Goal: Task Accomplishment & Management: Manage account settings

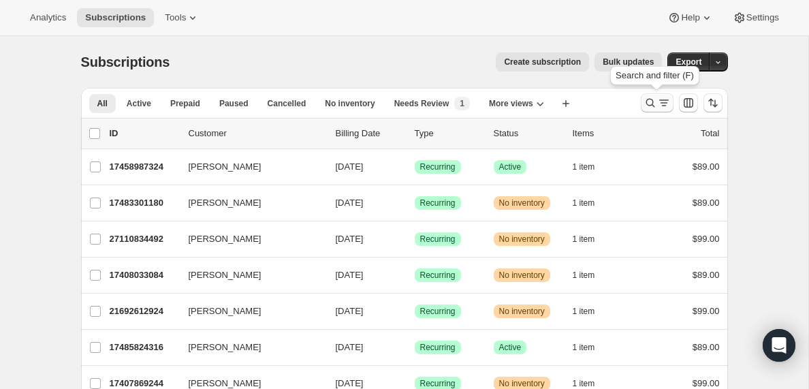
click at [662, 102] on icon "Search and filter results" at bounding box center [664, 103] width 14 height 14
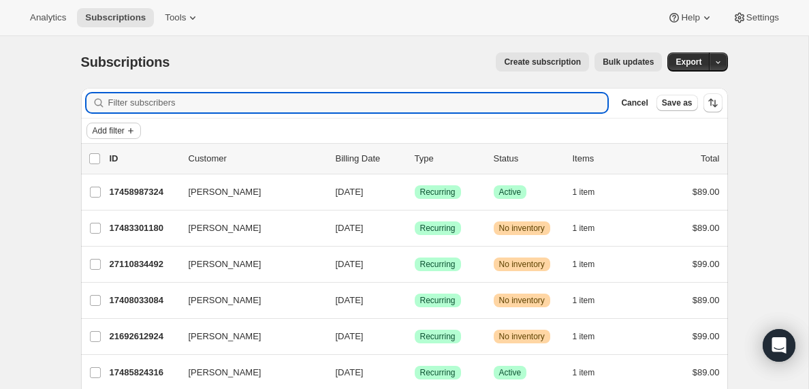
click at [134, 131] on icon "Add filter" at bounding box center [130, 130] width 5 height 5
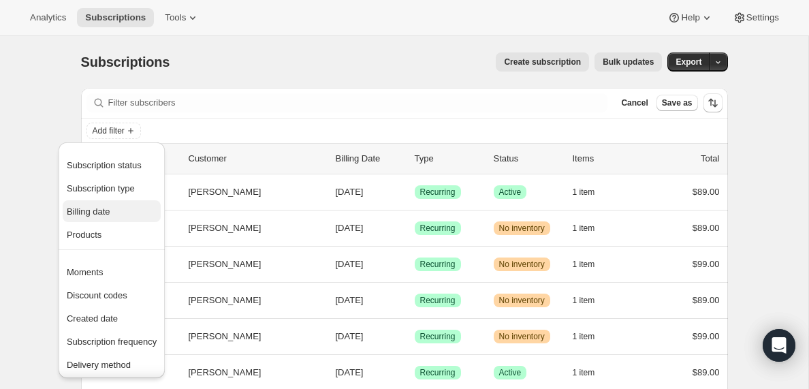
click at [104, 213] on span "Billing date" at bounding box center [89, 211] width 44 height 10
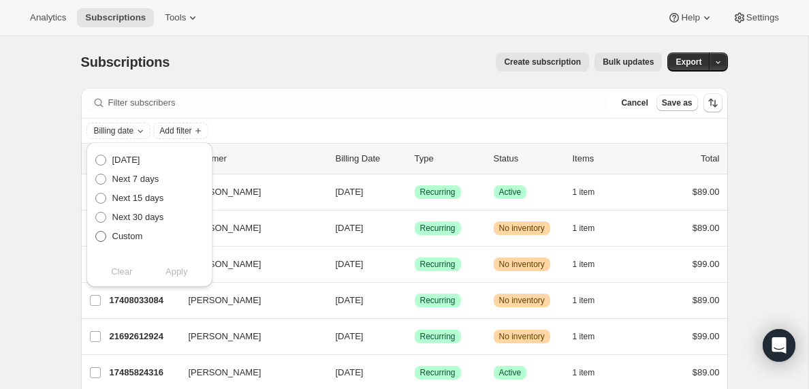
click at [101, 238] on span at bounding box center [100, 236] width 11 height 11
click at [96, 232] on input "Custom" at bounding box center [95, 231] width 1 height 1
radio input "true"
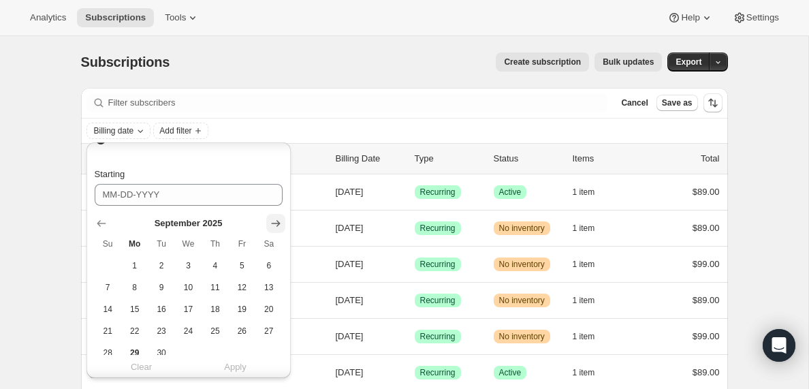
scroll to position [94, 0]
click at [274, 227] on icon "Show next month, October 2025" at bounding box center [275, 226] width 9 height 7
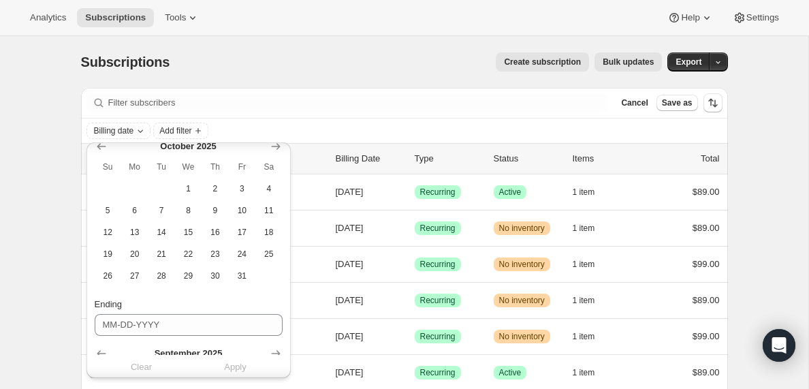
scroll to position [176, 0]
click at [111, 276] on span "26" at bounding box center [108, 274] width 16 height 11
type input "[DATE]"
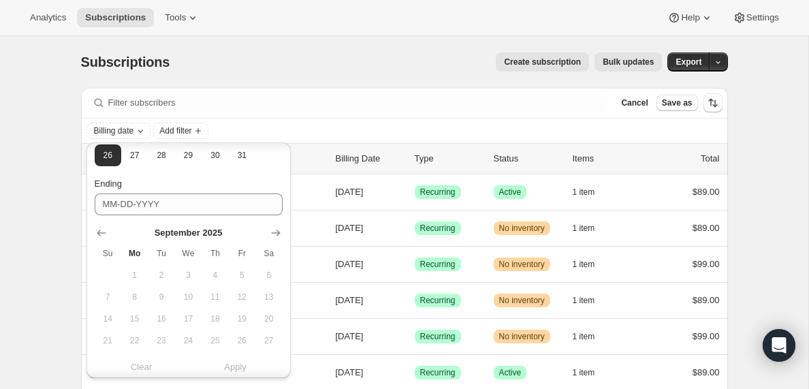
scroll to position [342, 0]
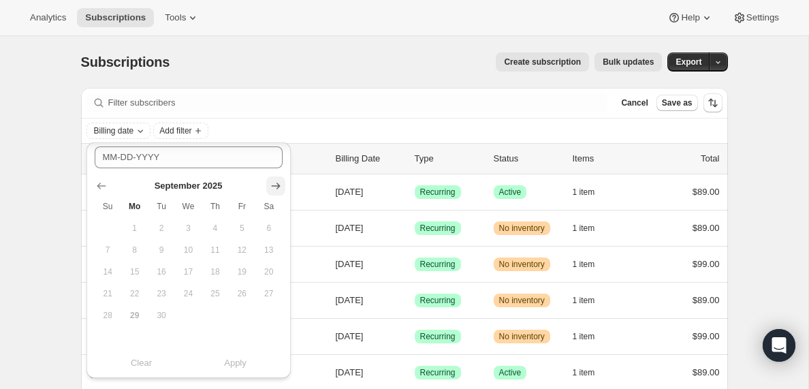
click at [275, 185] on icon "Show next month, October 2025" at bounding box center [275, 186] width 9 height 7
click at [190, 313] on span "29" at bounding box center [189, 315] width 16 height 11
type input "[DATE]"
click at [237, 366] on span "Apply" at bounding box center [235, 363] width 22 height 14
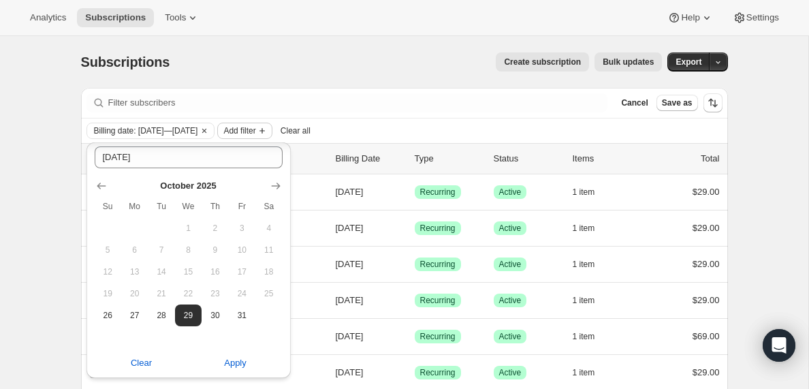
click at [268, 129] on icon "Add filter" at bounding box center [262, 130] width 11 height 11
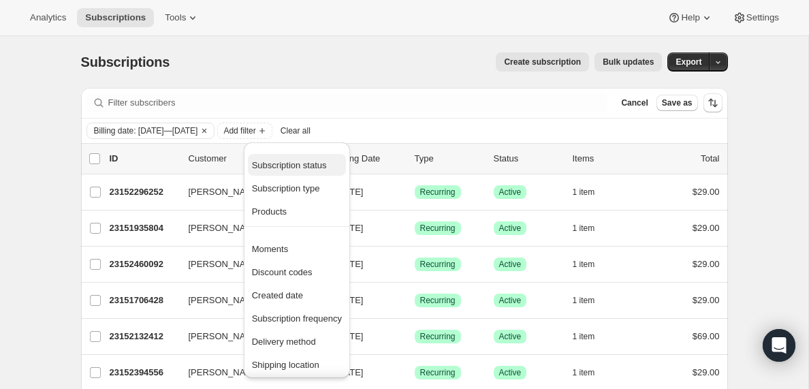
click at [285, 168] on span "Subscription status" at bounding box center [289, 165] width 75 height 10
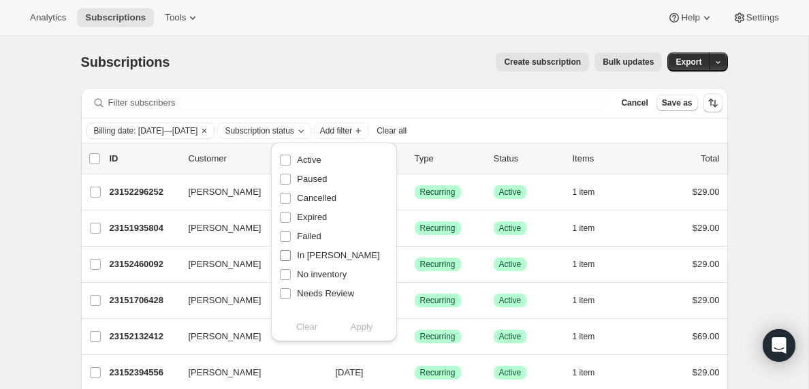
click at [285, 257] on input "In [PERSON_NAME]" at bounding box center [285, 255] width 11 height 11
checkbox input "true"
click at [365, 324] on span "Apply" at bounding box center [362, 327] width 22 height 14
click at [97, 157] on input "0 selected" at bounding box center [94, 158] width 11 height 11
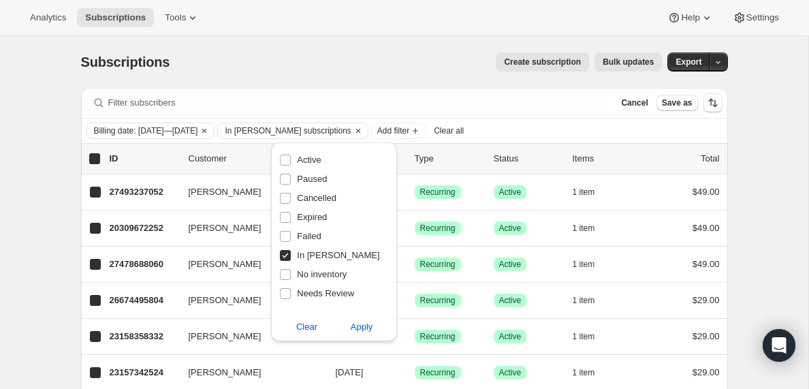
checkbox input "true"
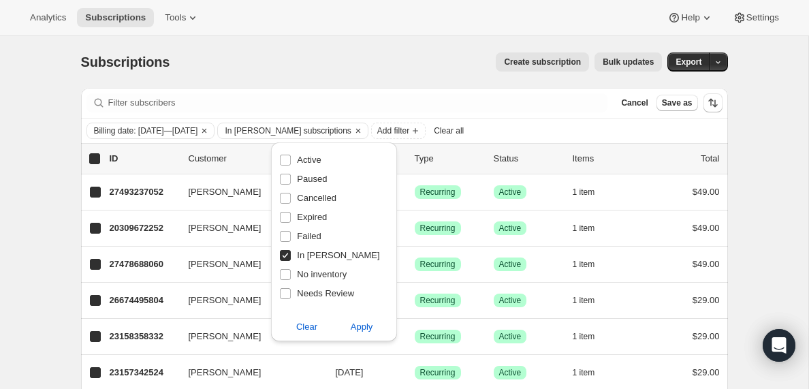
checkbox input "true"
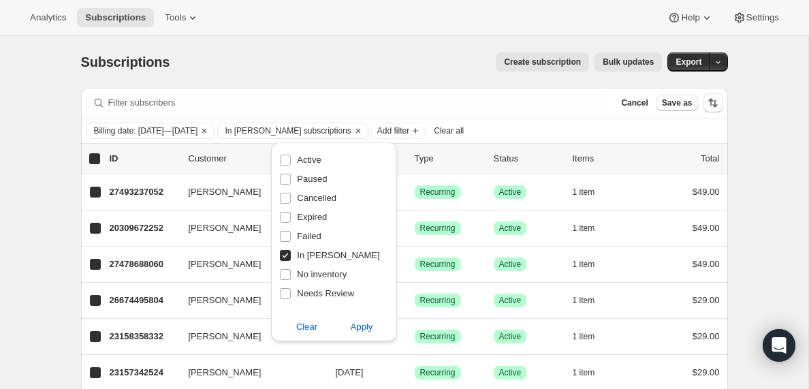
checkbox input "true"
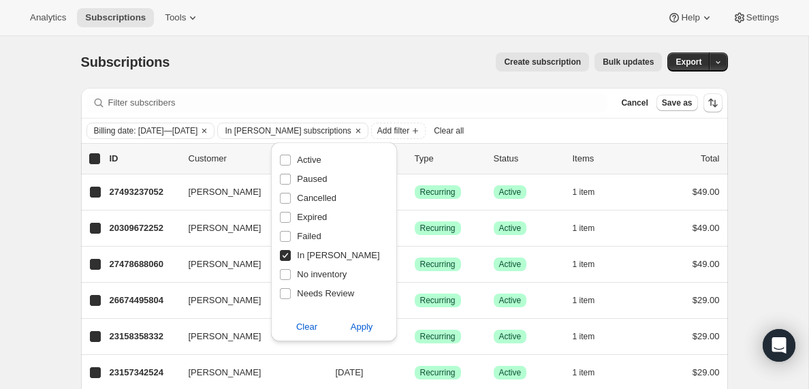
checkbox input "true"
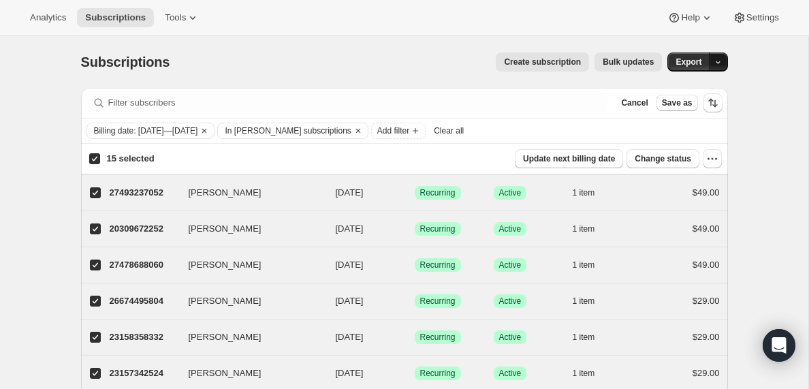
click at [720, 59] on icon "button" at bounding box center [718, 62] width 9 height 9
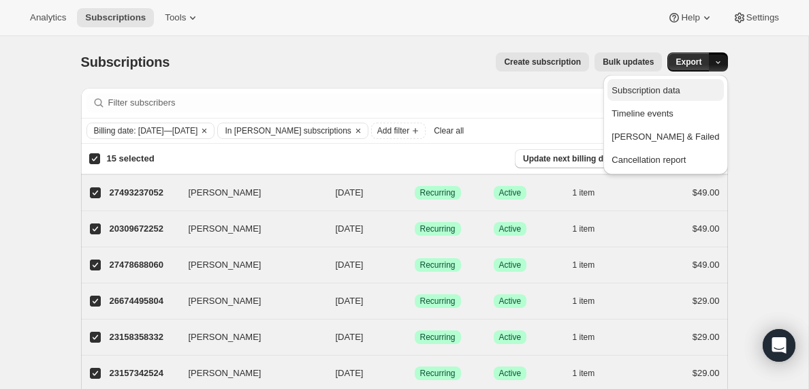
click at [680, 93] on span "Subscription data" at bounding box center [646, 90] width 68 height 10
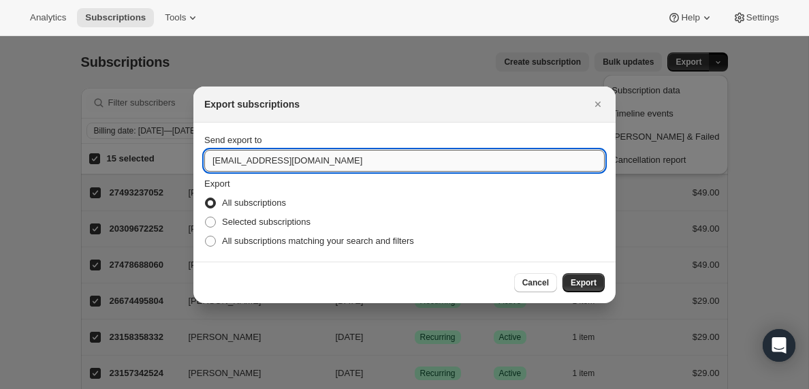
click at [246, 163] on input "[EMAIL_ADDRESS][DOMAIN_NAME]" at bounding box center [404, 161] width 401 height 22
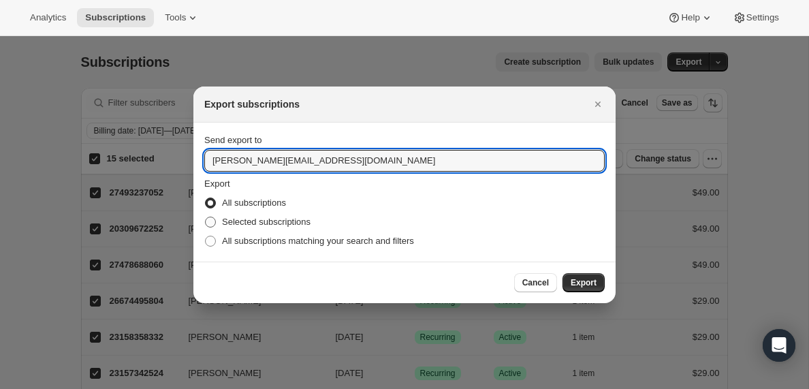
type input "[PERSON_NAME][EMAIL_ADDRESS][DOMAIN_NAME]"
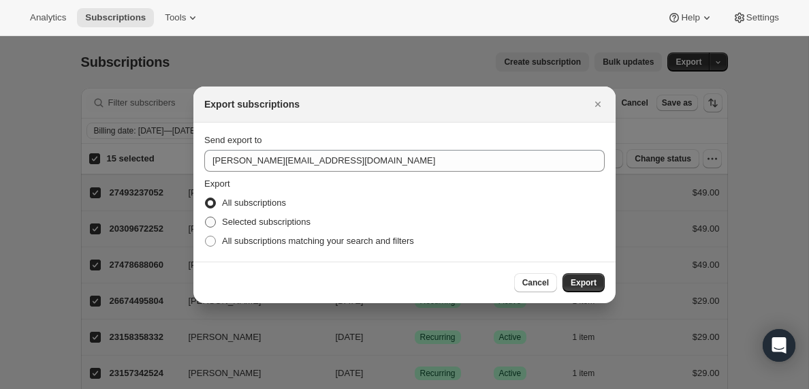
click at [213, 221] on span ":ra:" at bounding box center [210, 222] width 11 height 11
click at [206, 217] on input "Selected subscriptions" at bounding box center [205, 217] width 1 height 1
radio input "true"
click at [585, 279] on span "Export" at bounding box center [584, 282] width 26 height 11
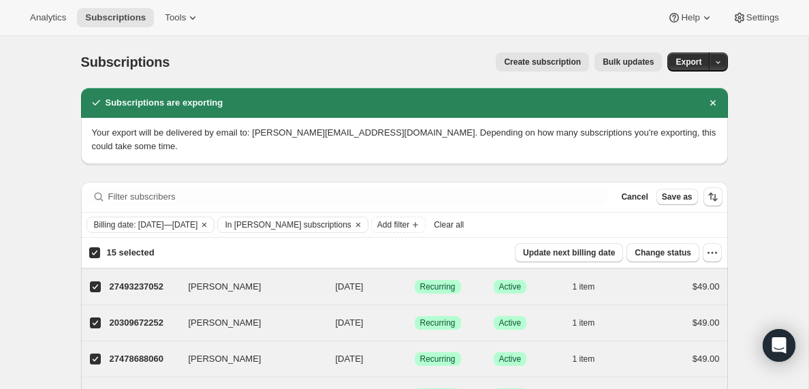
click at [93, 253] on input "15 selected" at bounding box center [94, 252] width 11 height 11
checkbox input "false"
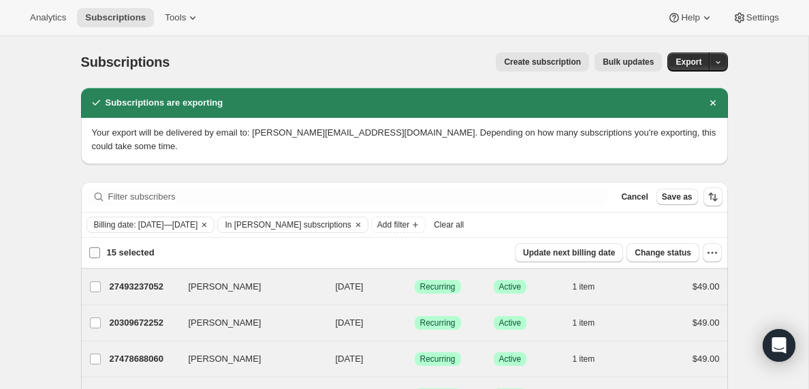
checkbox input "false"
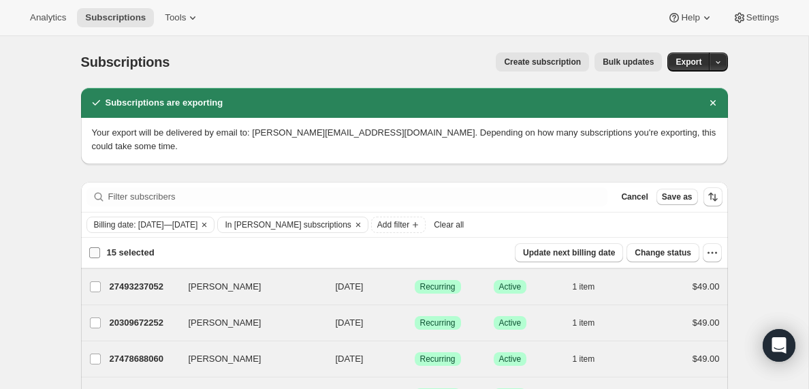
checkbox input "false"
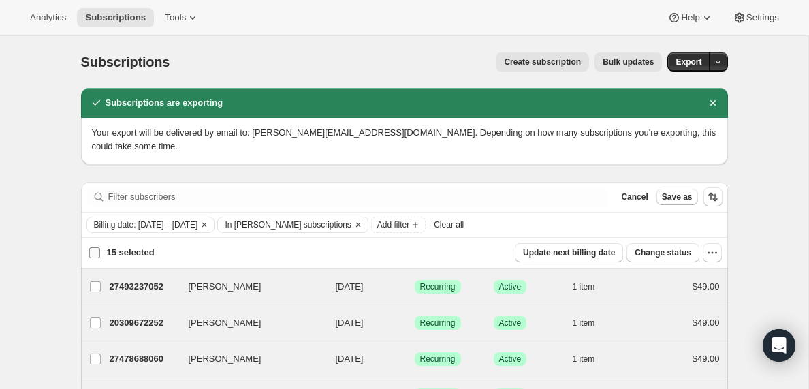
checkbox input "false"
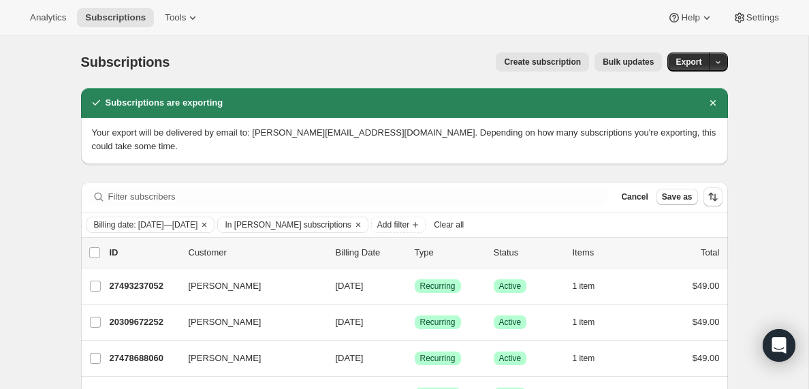
click at [464, 222] on span "Clear all" at bounding box center [449, 224] width 30 height 11
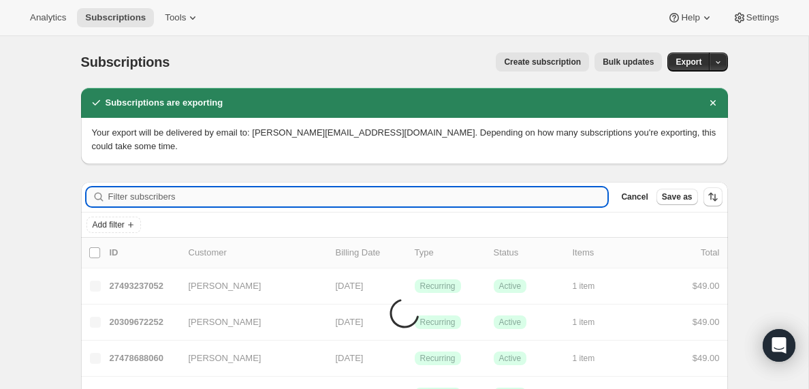
click at [153, 195] on input "Filter subscribers" at bounding box center [358, 196] width 500 height 19
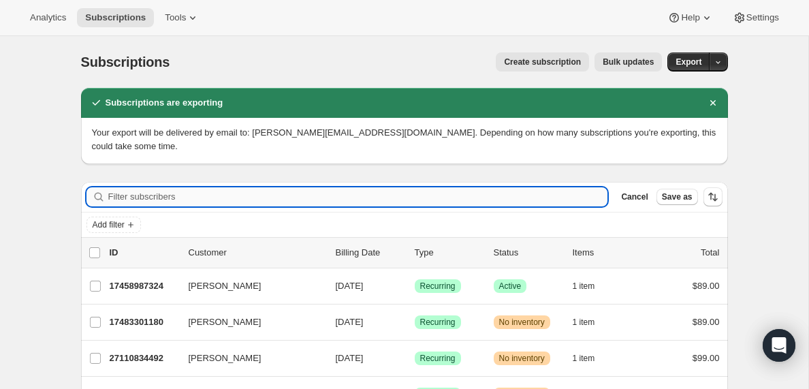
paste input "[EMAIL_ADDRESS][DOMAIN_NAME]"
type input "[EMAIL_ADDRESS][DOMAIN_NAME]"
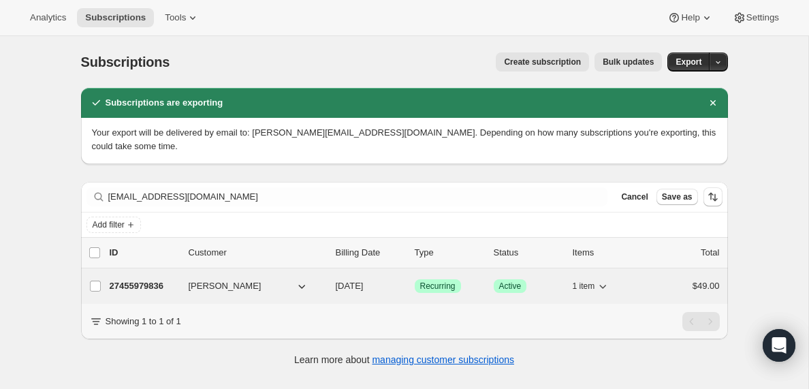
click at [149, 286] on p "27455979836" at bounding box center [144, 286] width 68 height 14
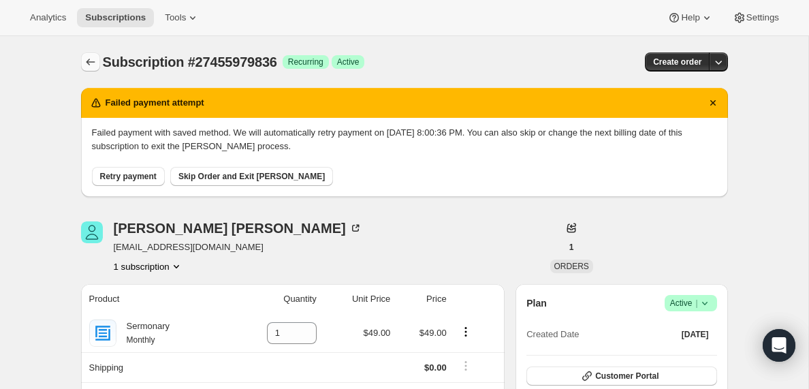
click at [88, 61] on icon "Subscriptions" at bounding box center [91, 62] width 14 height 14
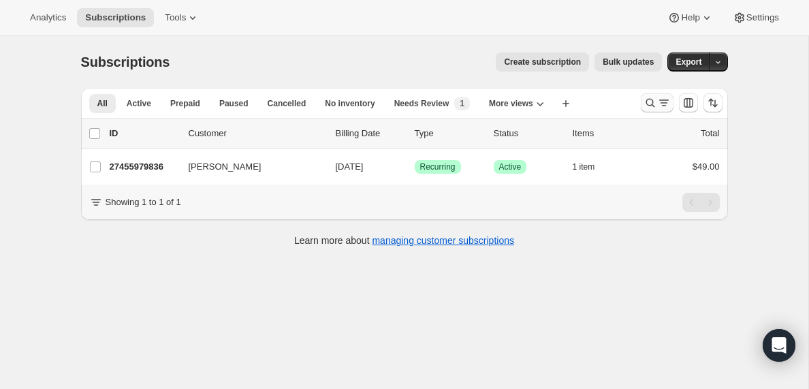
click at [661, 104] on icon "Search and filter results" at bounding box center [664, 103] width 14 height 14
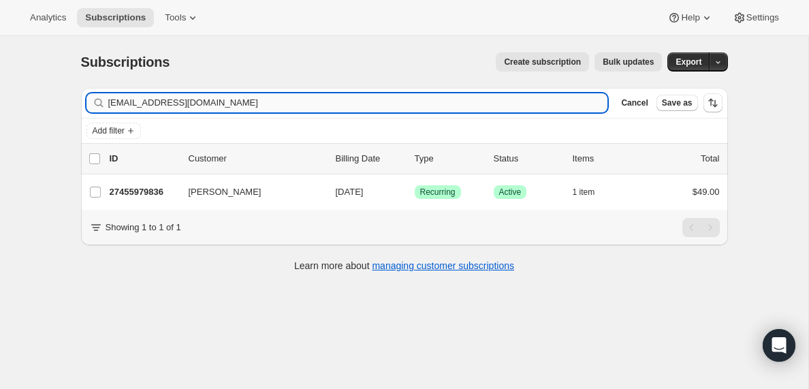
click at [232, 103] on input "[EMAIL_ADDRESS][DOMAIN_NAME]" at bounding box center [358, 102] width 500 height 19
type input "[EMAIL_ADDRESS][DOMAIN_NAME]"
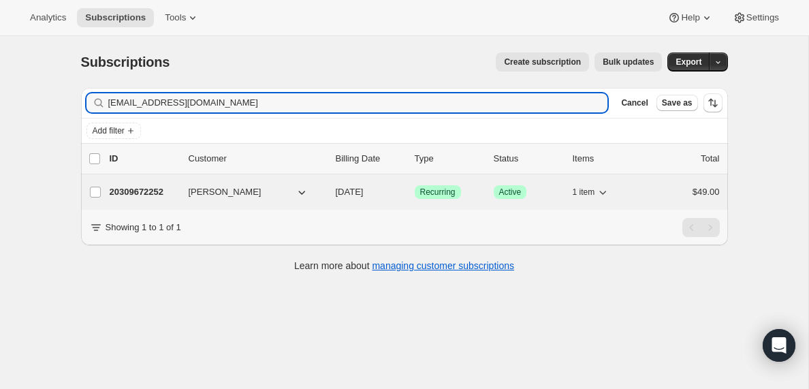
click at [135, 191] on p "20309672252" at bounding box center [144, 192] width 68 height 14
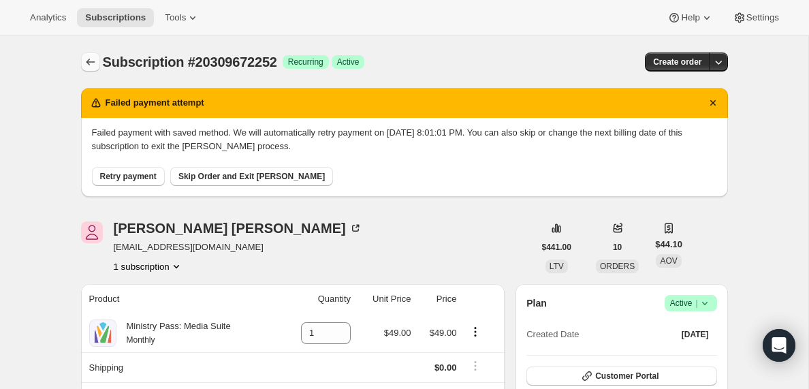
click at [91, 60] on icon "Subscriptions" at bounding box center [91, 62] width 14 height 14
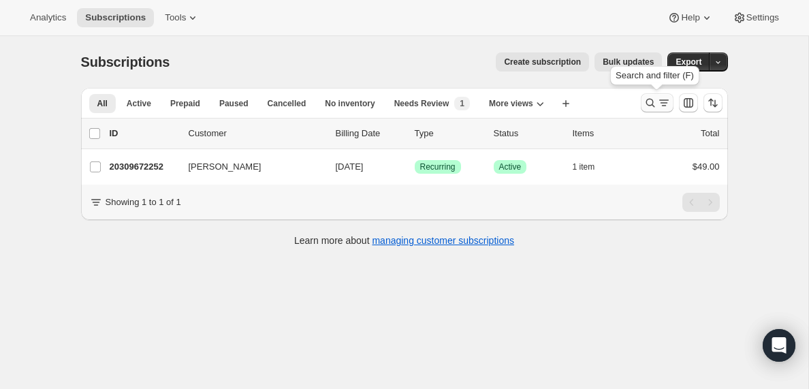
click at [663, 104] on icon "Search and filter results" at bounding box center [664, 103] width 14 height 14
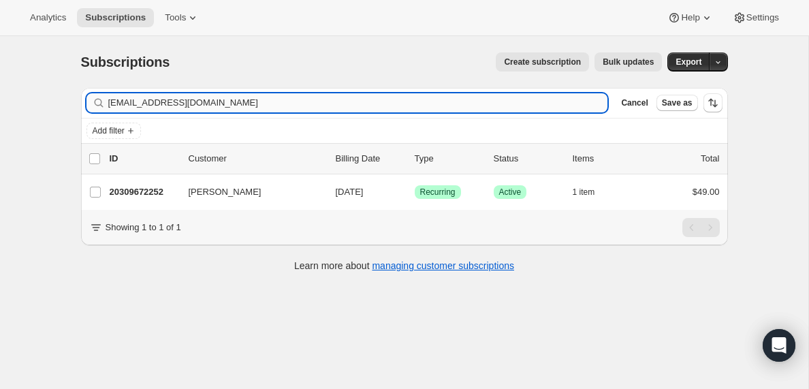
click at [219, 101] on input "[EMAIL_ADDRESS][DOMAIN_NAME]" at bounding box center [358, 102] width 500 height 19
type input "[EMAIL_ADDRESS][DOMAIN_NAME]"
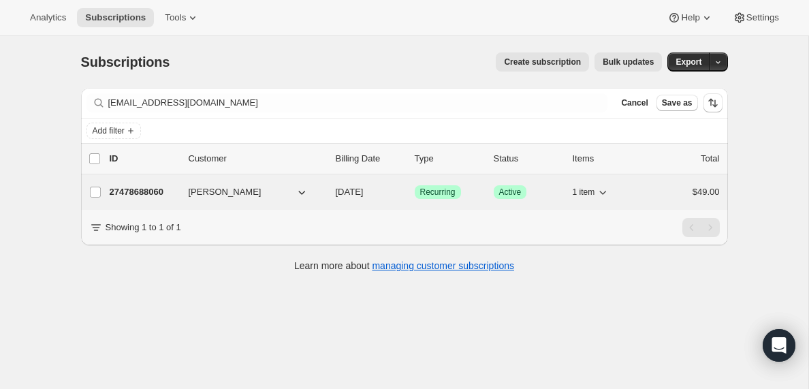
click at [129, 189] on p "27478688060" at bounding box center [144, 192] width 68 height 14
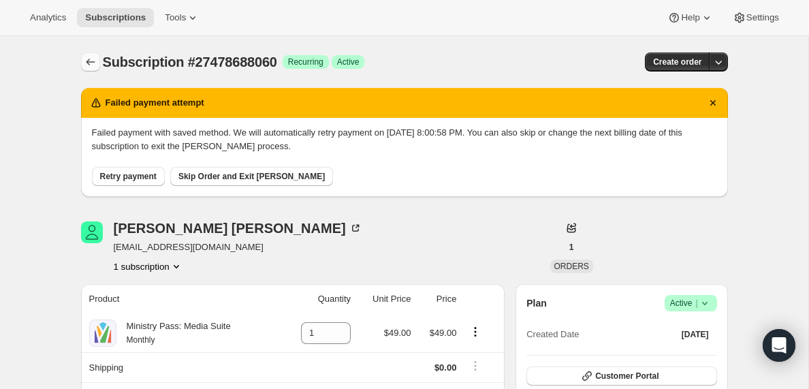
click at [89, 57] on icon "Subscriptions" at bounding box center [91, 62] width 14 height 14
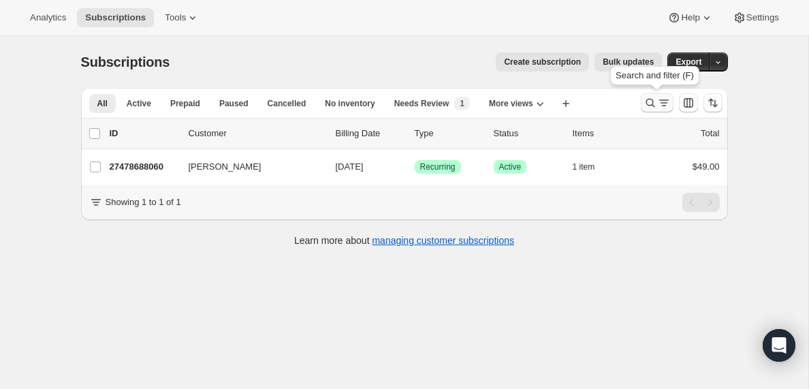
click at [662, 105] on icon "Search and filter results" at bounding box center [664, 103] width 14 height 14
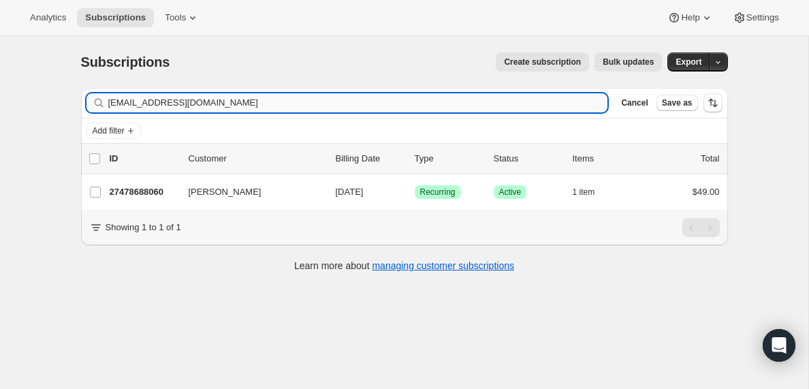
click at [266, 99] on input "[EMAIL_ADDRESS][DOMAIN_NAME]" at bounding box center [358, 102] width 500 height 19
type input "[EMAIL_ADDRESS][DOMAIN_NAME]"
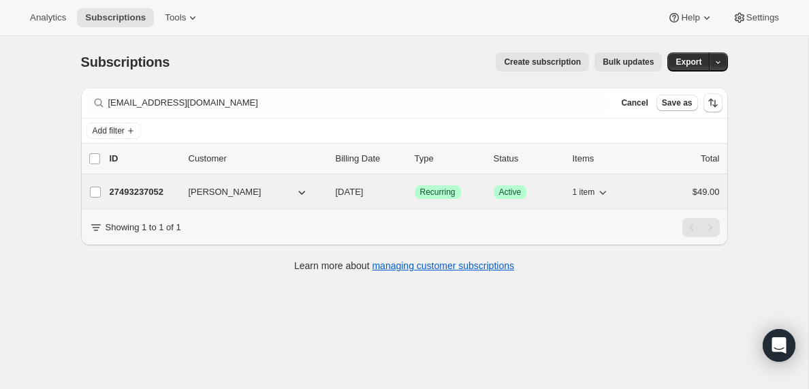
click at [134, 192] on p "27493237052" at bounding box center [144, 192] width 68 height 14
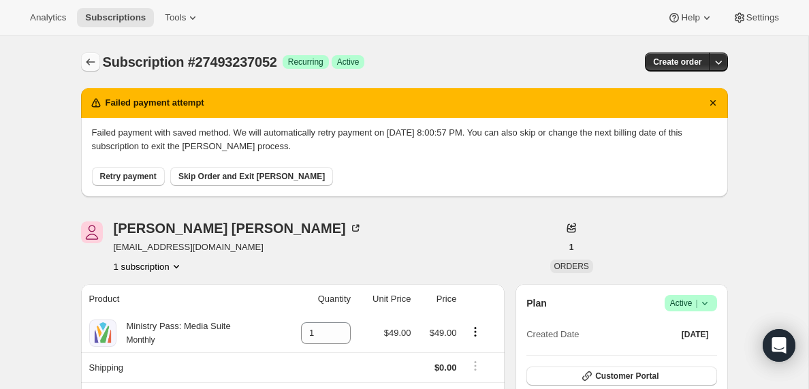
click at [89, 61] on icon "Subscriptions" at bounding box center [91, 62] width 14 height 14
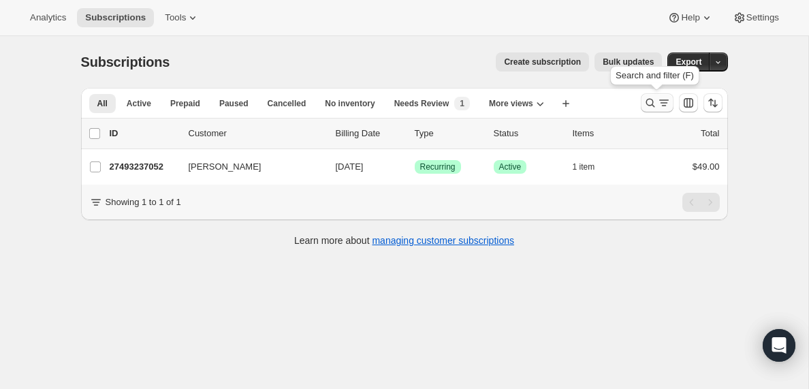
click at [656, 105] on icon "Search and filter results" at bounding box center [651, 103] width 14 height 14
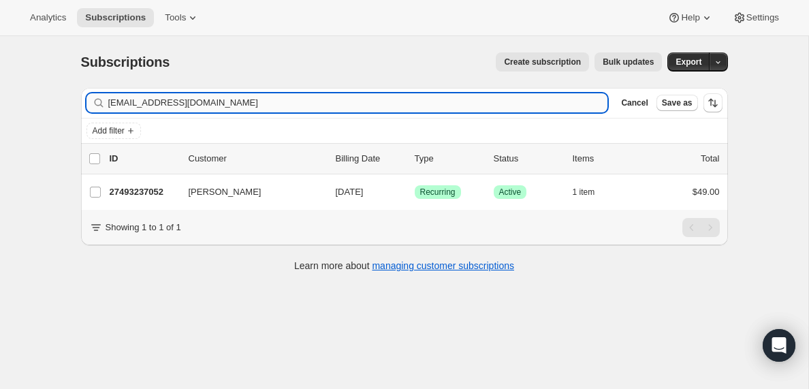
click at [119, 100] on input "[EMAIL_ADDRESS][DOMAIN_NAME]" at bounding box center [358, 102] width 500 height 19
type input "[PERSON_NAME][EMAIL_ADDRESS][DOMAIN_NAME]"
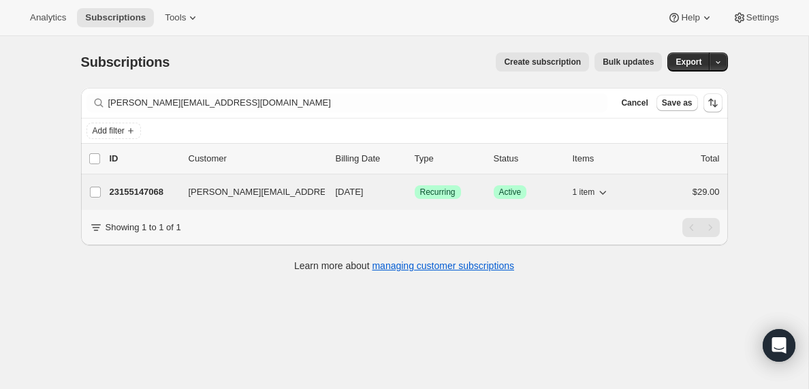
click at [135, 191] on p "23155147068" at bounding box center [144, 192] width 68 height 14
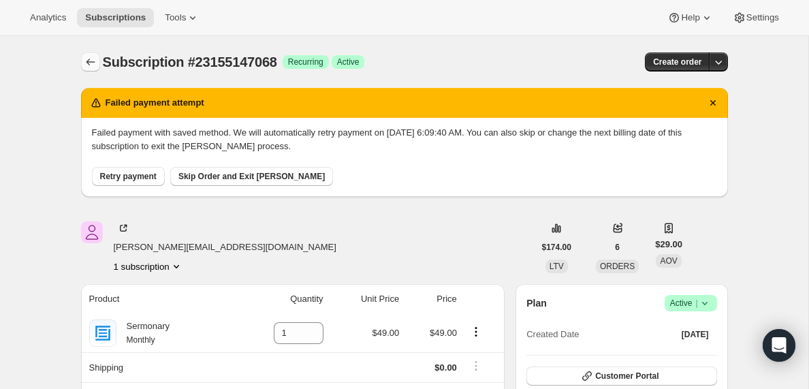
click at [87, 59] on icon "Subscriptions" at bounding box center [91, 62] width 14 height 14
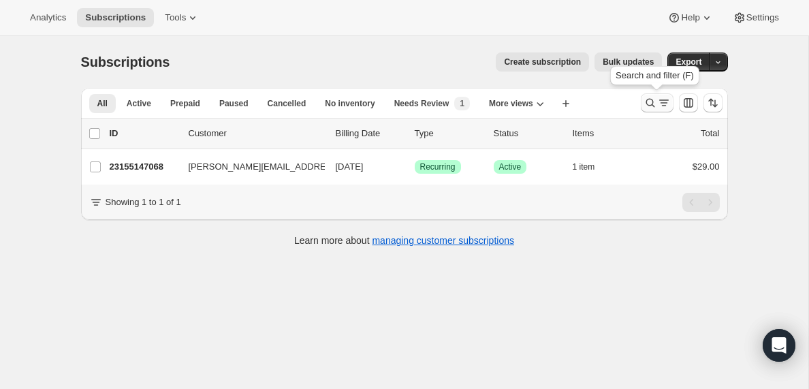
click at [663, 106] on icon "Search and filter results" at bounding box center [664, 103] width 14 height 14
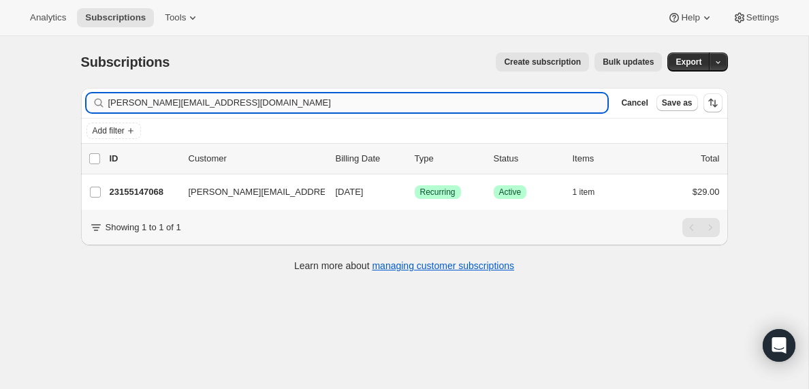
click at [200, 102] on input "[PERSON_NAME][EMAIL_ADDRESS][DOMAIN_NAME]" at bounding box center [358, 102] width 500 height 19
type input "[EMAIL_ADDRESS][DOMAIN_NAME]"
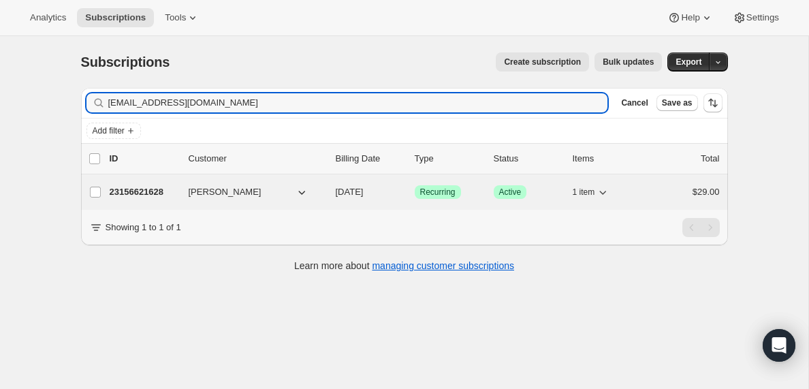
click at [138, 193] on p "23156621628" at bounding box center [144, 192] width 68 height 14
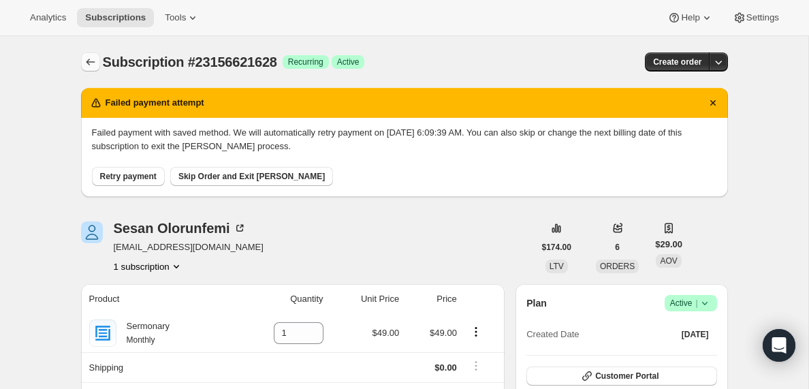
click at [84, 62] on icon "Subscriptions" at bounding box center [91, 62] width 14 height 14
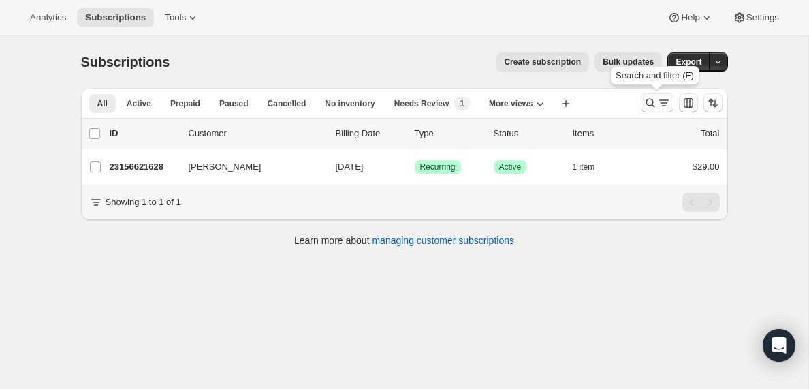
click at [660, 101] on icon "Search and filter results" at bounding box center [664, 103] width 14 height 14
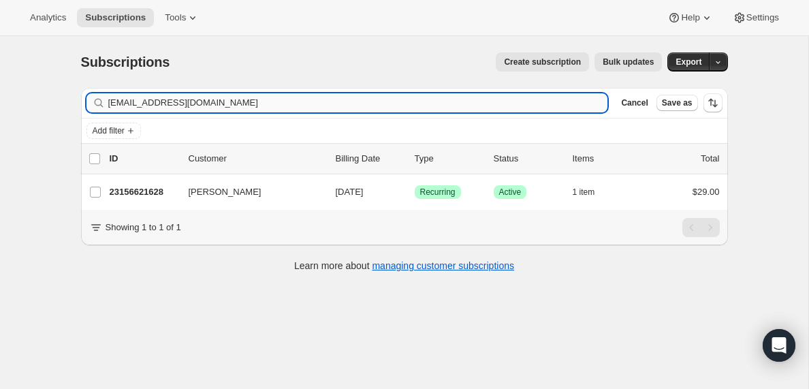
click at [125, 104] on input "[EMAIL_ADDRESS][DOMAIN_NAME]" at bounding box center [358, 102] width 500 height 19
type input "[EMAIL_ADDRESS][DOMAIN_NAME]"
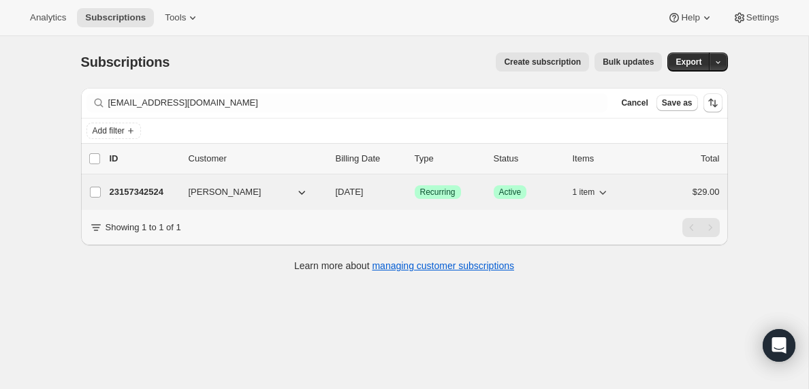
click at [132, 193] on p "23157342524" at bounding box center [144, 192] width 68 height 14
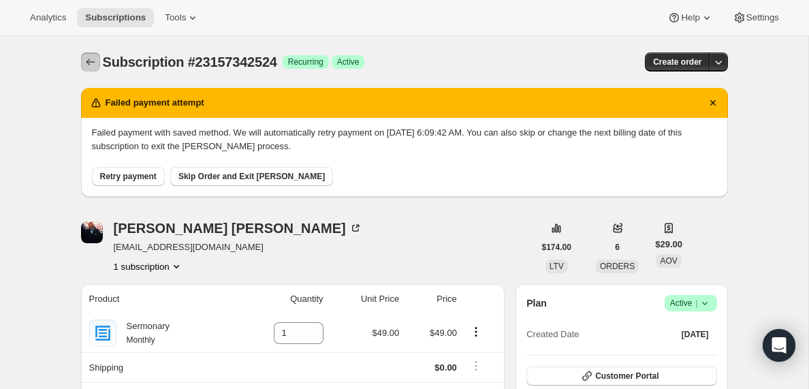
click at [91, 59] on icon "Subscriptions" at bounding box center [91, 62] width 14 height 14
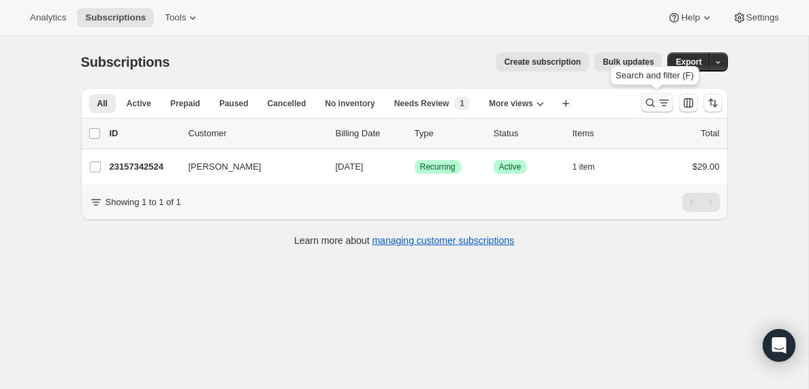
click at [657, 104] on icon "Search and filter results" at bounding box center [664, 103] width 14 height 14
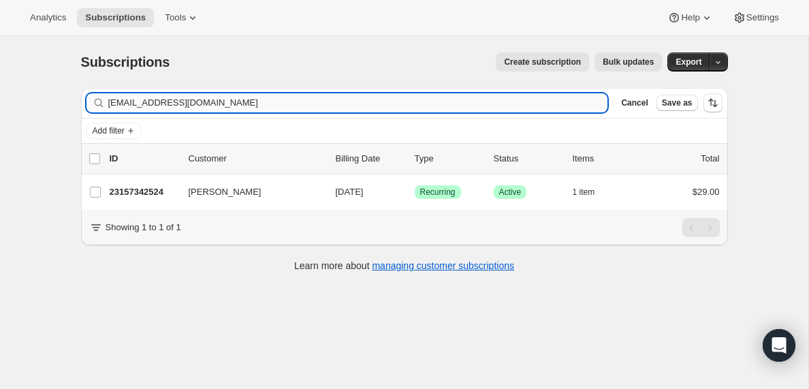
click at [168, 103] on input "[EMAIL_ADDRESS][DOMAIN_NAME]" at bounding box center [358, 102] width 500 height 19
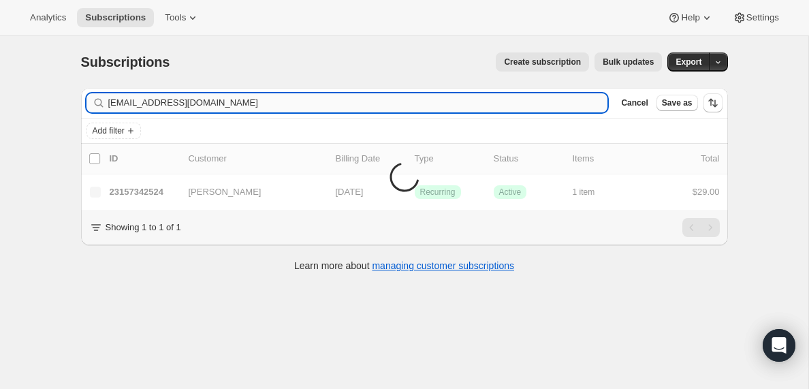
type input "[EMAIL_ADDRESS][DOMAIN_NAME]"
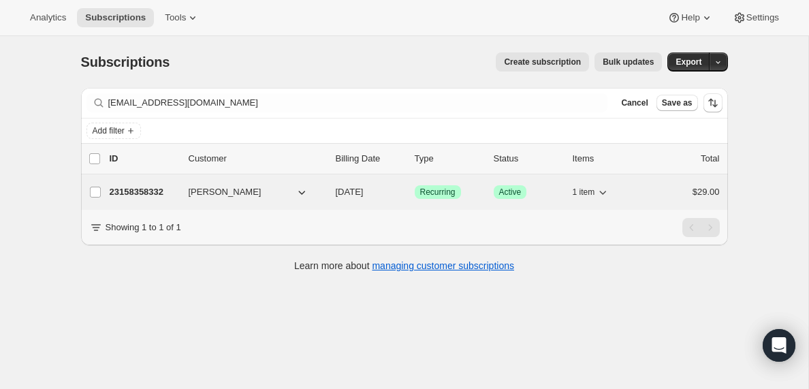
click at [145, 194] on p "23158358332" at bounding box center [144, 192] width 68 height 14
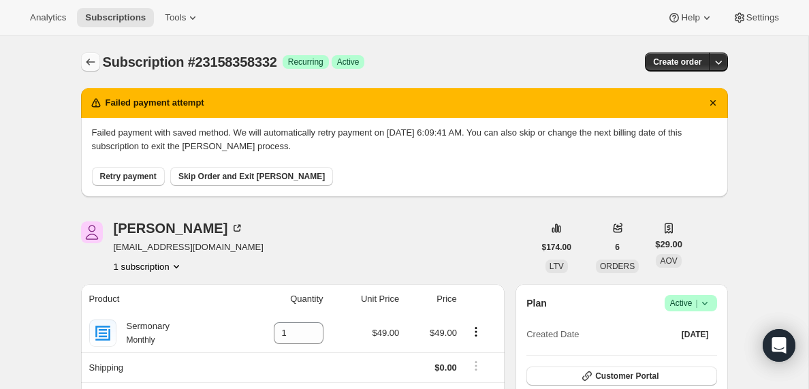
click at [91, 59] on icon "Subscriptions" at bounding box center [91, 62] width 14 height 14
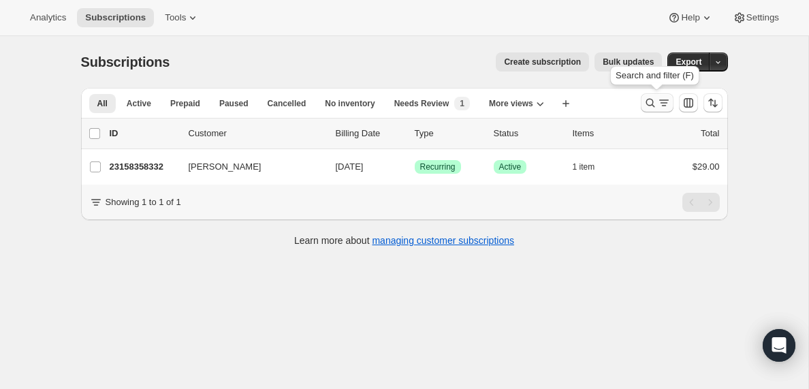
click at [662, 107] on icon "Search and filter results" at bounding box center [664, 103] width 14 height 14
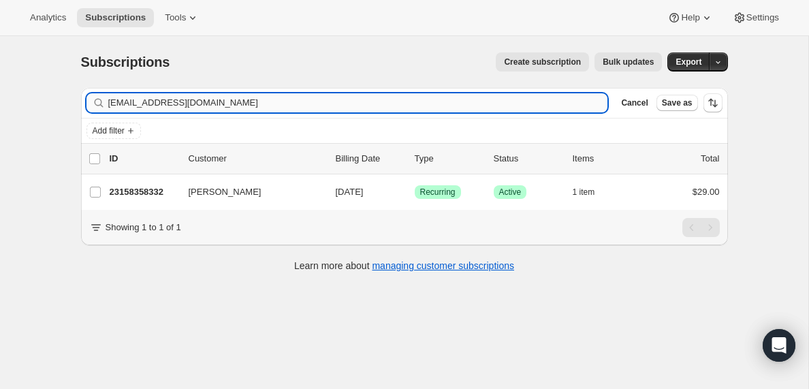
click at [269, 103] on input "[EMAIL_ADDRESS][DOMAIN_NAME]" at bounding box center [358, 102] width 500 height 19
type input "[EMAIL_ADDRESS][DOMAIN_NAME]"
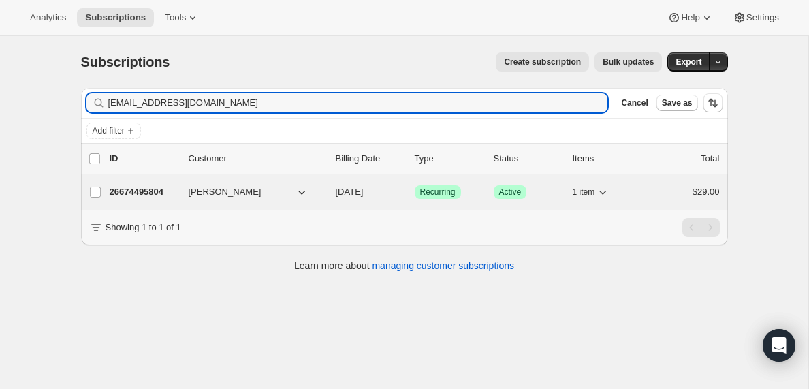
click at [133, 193] on p "26674495804" at bounding box center [144, 192] width 68 height 14
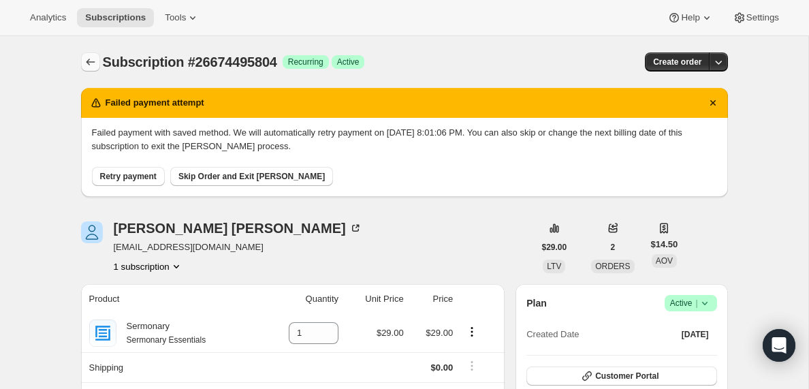
click at [91, 65] on icon "Subscriptions" at bounding box center [91, 62] width 14 height 14
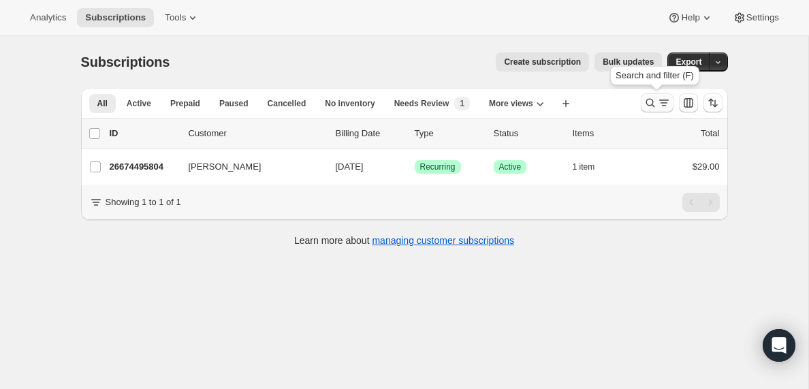
click at [664, 104] on icon "Search and filter results" at bounding box center [664, 103] width 14 height 14
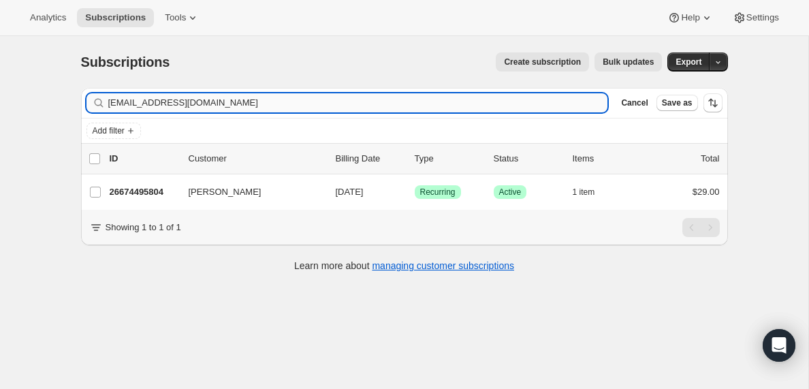
click at [219, 101] on input "[EMAIL_ADDRESS][DOMAIN_NAME]" at bounding box center [358, 102] width 500 height 19
type input "[EMAIL_ADDRESS][DOMAIN_NAME]"
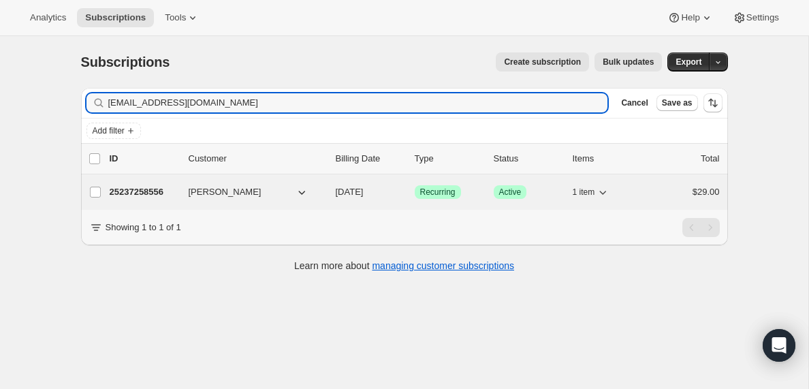
click at [140, 191] on p "25237258556" at bounding box center [144, 192] width 68 height 14
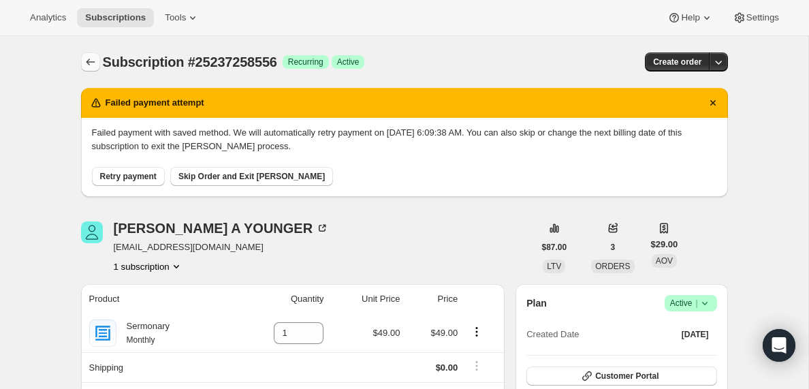
click at [89, 62] on icon "Subscriptions" at bounding box center [91, 62] width 14 height 14
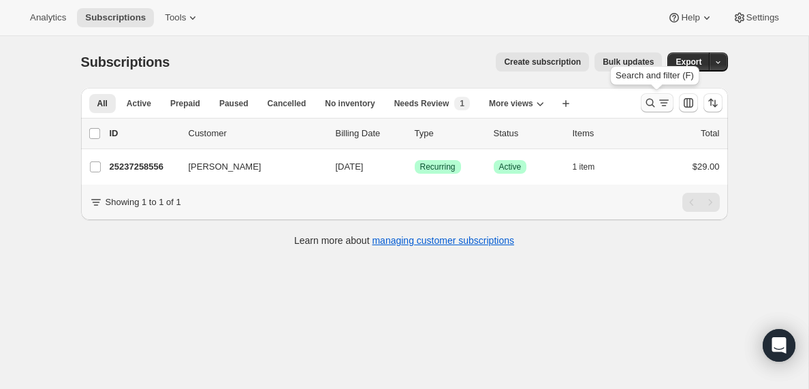
click at [662, 99] on icon "Search and filter results" at bounding box center [664, 103] width 14 height 14
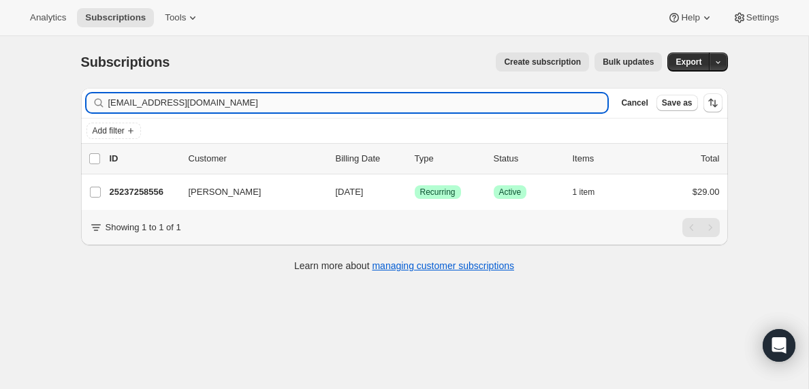
click at [228, 97] on input "[EMAIL_ADDRESS][DOMAIN_NAME]" at bounding box center [358, 102] width 500 height 19
type input "[EMAIL_ADDRESS][DOMAIN_NAME]"
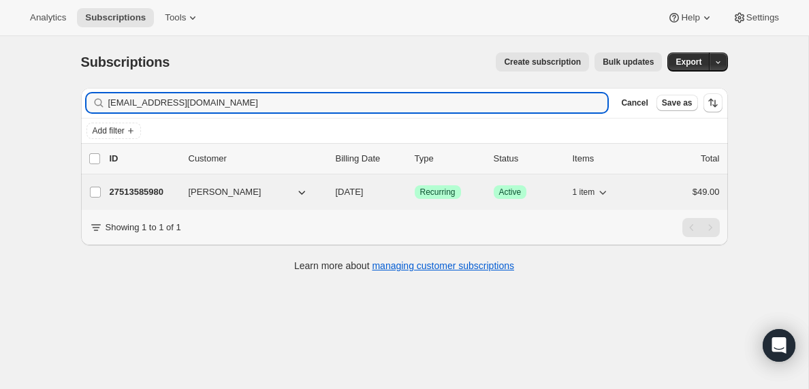
click at [148, 190] on p "27513585980" at bounding box center [144, 192] width 68 height 14
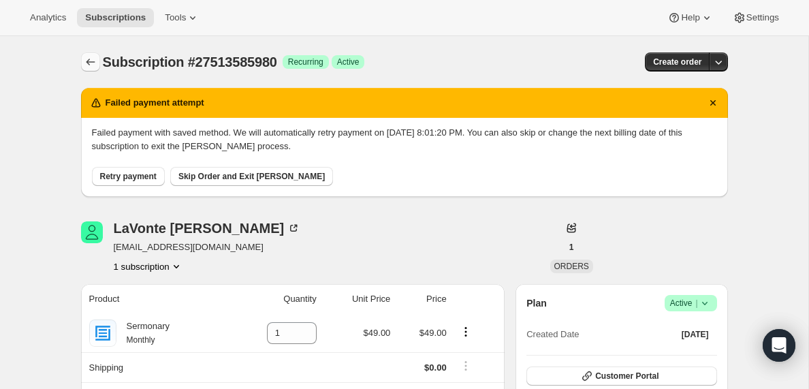
click at [87, 60] on icon "Subscriptions" at bounding box center [91, 62] width 14 height 14
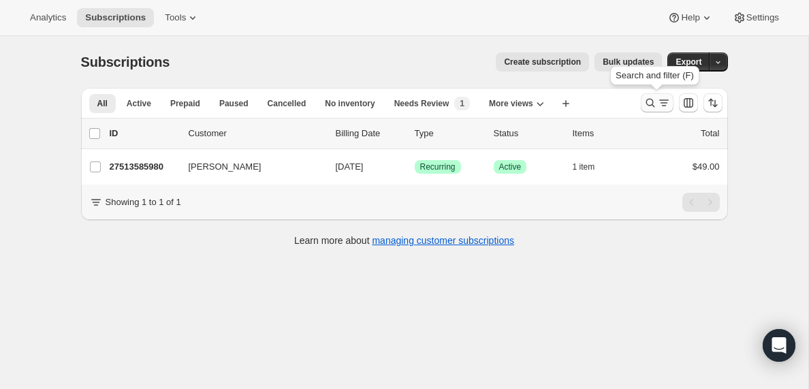
click at [657, 102] on icon "Search and filter results" at bounding box center [664, 103] width 14 height 14
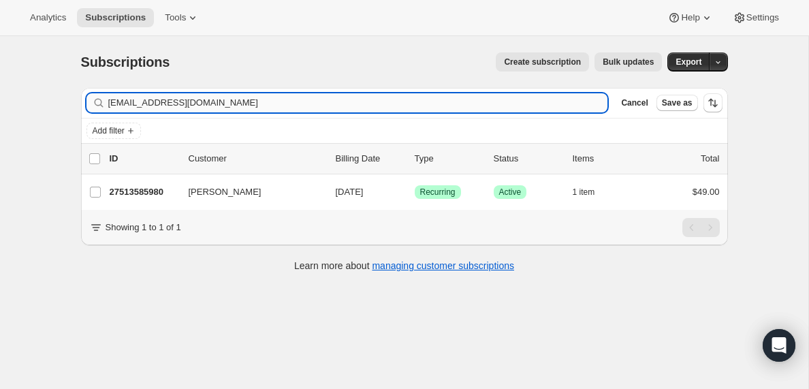
click at [162, 99] on input "[EMAIL_ADDRESS][DOMAIN_NAME]" at bounding box center [358, 102] width 500 height 19
click at [188, 107] on input "[EMAIL_ADDRESS][DOMAIN_NAME]" at bounding box center [345, 102] width 475 height 19
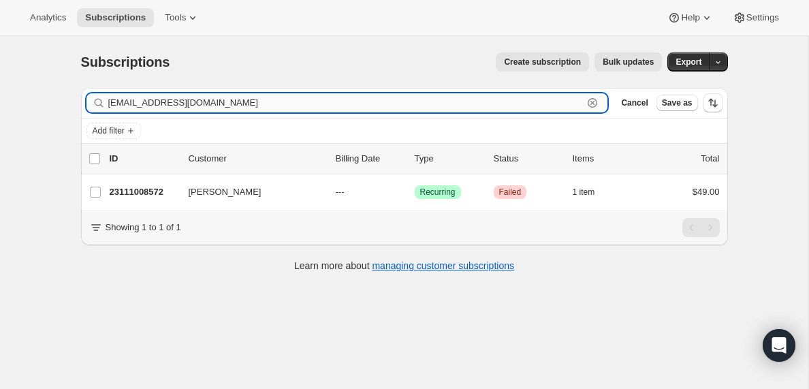
click at [188, 107] on input "[EMAIL_ADDRESS][DOMAIN_NAME]" at bounding box center [345, 102] width 475 height 19
paste input "[EMAIL_ADDRESS][DOMAIN_NAME]"
click at [246, 101] on input "[EMAIL_ADDRESS][DOMAIN_NAME]" at bounding box center [345, 102] width 475 height 19
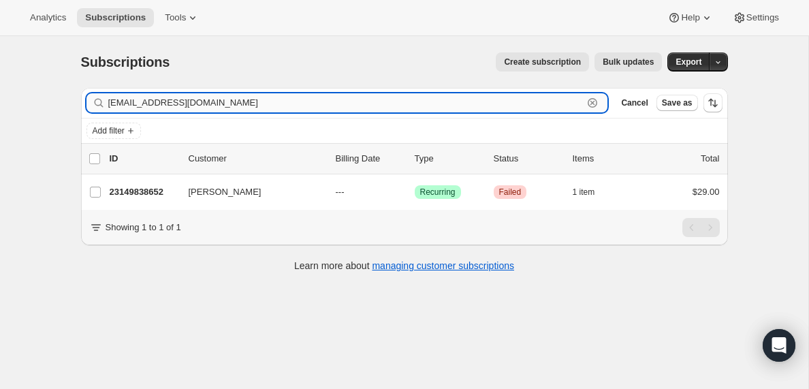
click at [246, 101] on input "[EMAIL_ADDRESS][DOMAIN_NAME]" at bounding box center [345, 102] width 475 height 19
paste input "[EMAIL_ADDRESS][DOMAIN_NAME]"
click at [277, 98] on input "[EMAIL_ADDRESS][DOMAIN_NAME]" at bounding box center [345, 102] width 475 height 19
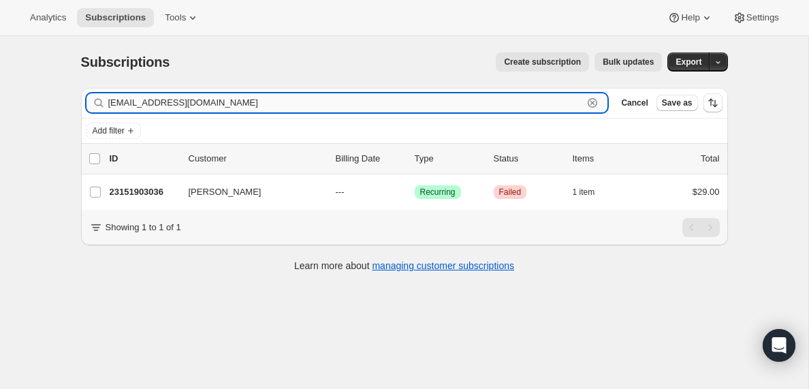
click at [277, 98] on input "[EMAIL_ADDRESS][DOMAIN_NAME]" at bounding box center [345, 102] width 475 height 19
paste input "johngrubb975@gmai"
click at [238, 99] on input "[EMAIL_ADDRESS][DOMAIN_NAME]" at bounding box center [345, 102] width 475 height 19
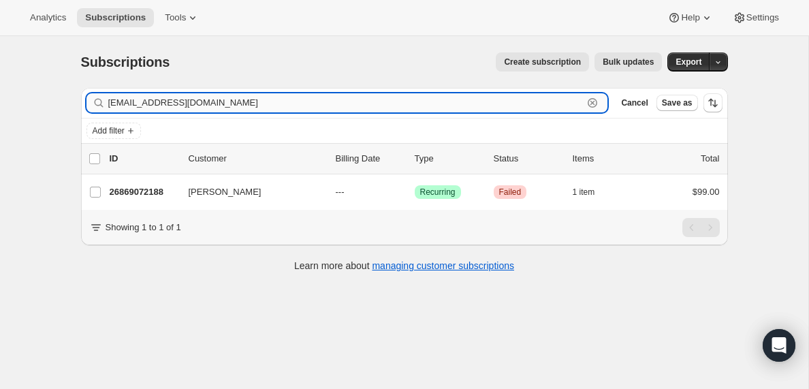
click at [238, 99] on input "[EMAIL_ADDRESS][DOMAIN_NAME]" at bounding box center [345, 102] width 475 height 19
paste input "[EMAIL_ADDRESS]"
click at [240, 98] on input "[EMAIL_ADDRESS][DOMAIN_NAME]" at bounding box center [345, 102] width 475 height 19
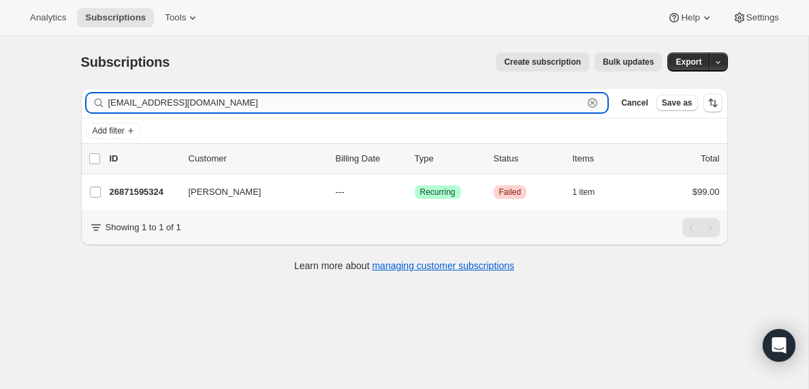
paste input "[EMAIL_ADDRESS]"
click at [338, 108] on input "[EMAIL_ADDRESS][DOMAIN_NAME]" at bounding box center [345, 102] width 475 height 19
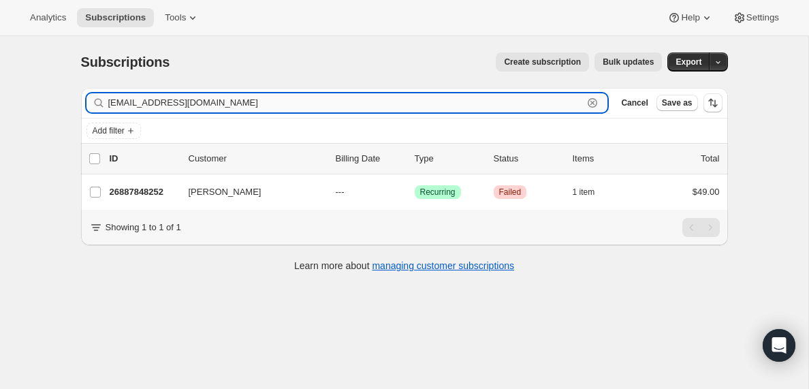
paste input "[PERSON_NAME][EMAIL_ADDRESS][PERSON_NAME]"
click at [269, 104] on input "[PERSON_NAME][EMAIL_ADDRESS][PERSON_NAME][DOMAIN_NAME]" at bounding box center [345, 102] width 475 height 19
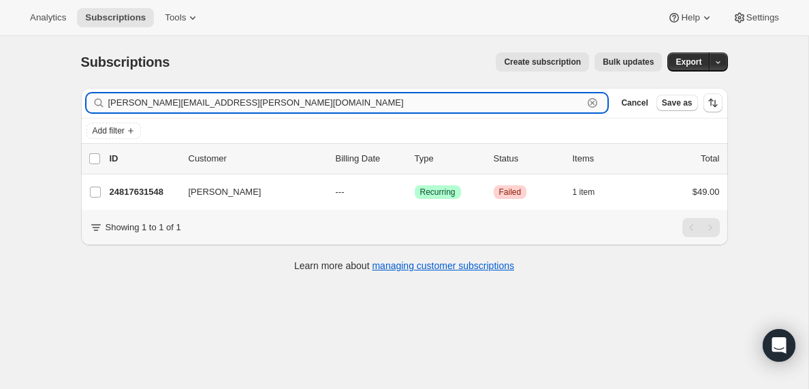
paste input "[EMAIL_ADDRESS]"
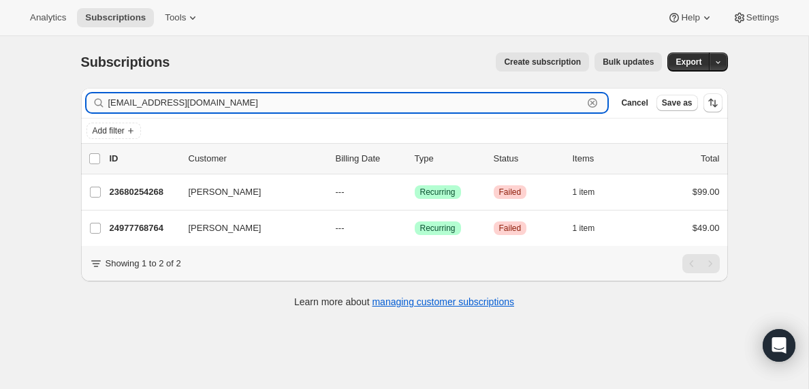
click at [190, 104] on input "[EMAIL_ADDRESS][DOMAIN_NAME]" at bounding box center [345, 102] width 475 height 19
paste input "eaventaylor022@g"
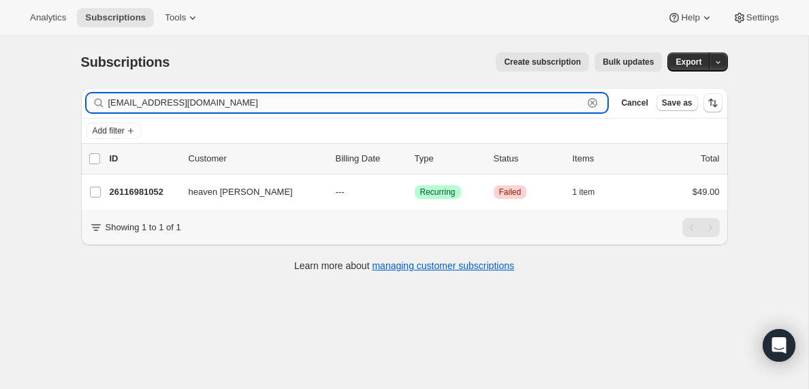
click at [275, 98] on input "[EMAIL_ADDRESS][DOMAIN_NAME]" at bounding box center [345, 102] width 475 height 19
paste input "luxolobozanqolobe"
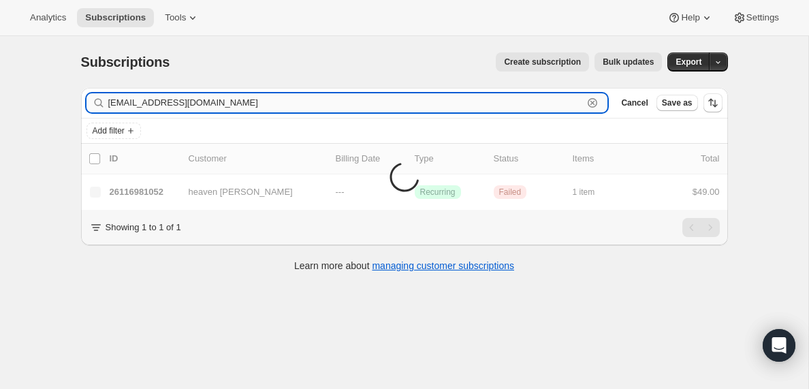
type input "[EMAIL_ADDRESS][DOMAIN_NAME]"
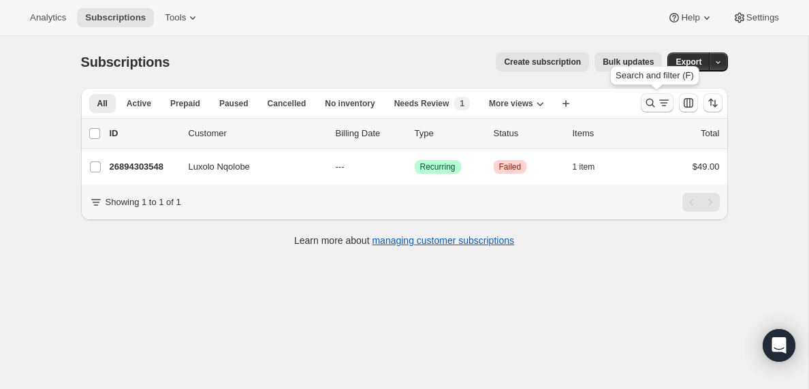
click at [666, 101] on icon "Search and filter results" at bounding box center [664, 103] width 14 height 14
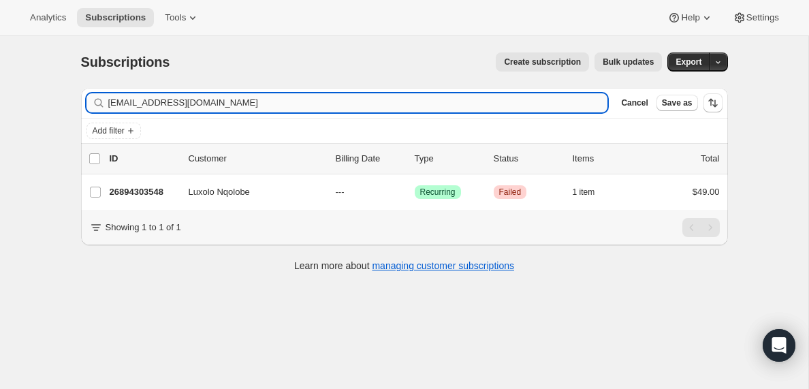
click at [266, 101] on input "[EMAIL_ADDRESS][DOMAIN_NAME]" at bounding box center [358, 102] width 500 height 19
click at [216, 101] on input "[EMAIL_ADDRESS][DOMAIN_NAME]" at bounding box center [345, 102] width 475 height 19
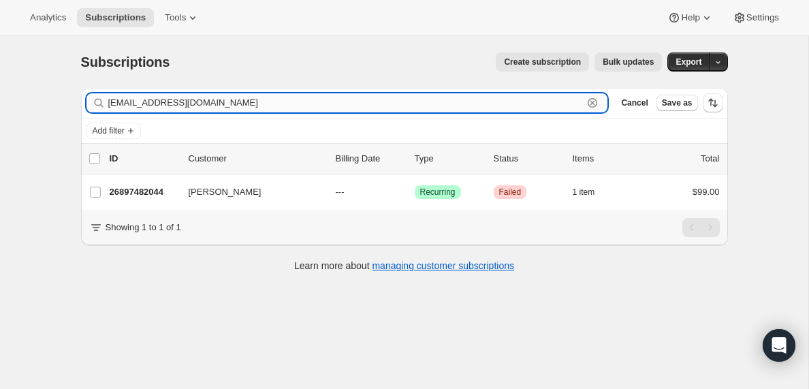
click at [216, 101] on input "[EMAIL_ADDRESS][DOMAIN_NAME]" at bounding box center [345, 102] width 475 height 19
paste input "southpawsmith2"
click at [225, 106] on input "southpawsmith2@gmail.com" at bounding box center [345, 102] width 475 height 19
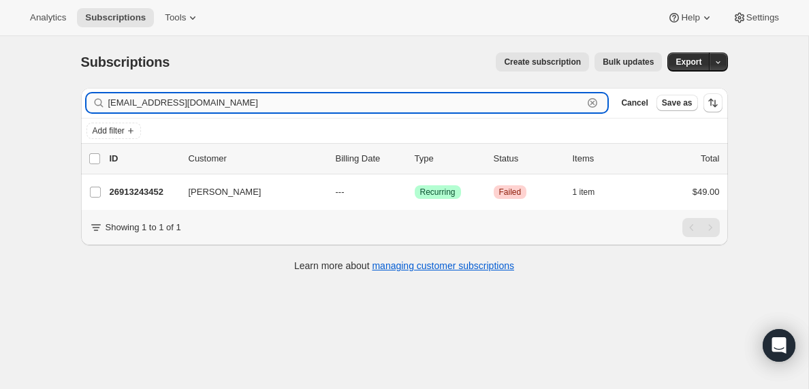
click at [225, 106] on input "southpawsmith2@gmail.com" at bounding box center [345, 102] width 475 height 19
paste input "mo@mwchurch"
type input "mo@mwchurch.com"
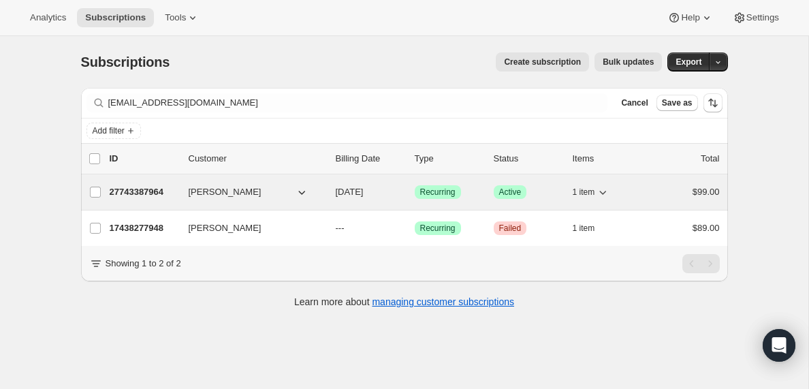
click at [131, 191] on p "27743387964" at bounding box center [144, 192] width 68 height 14
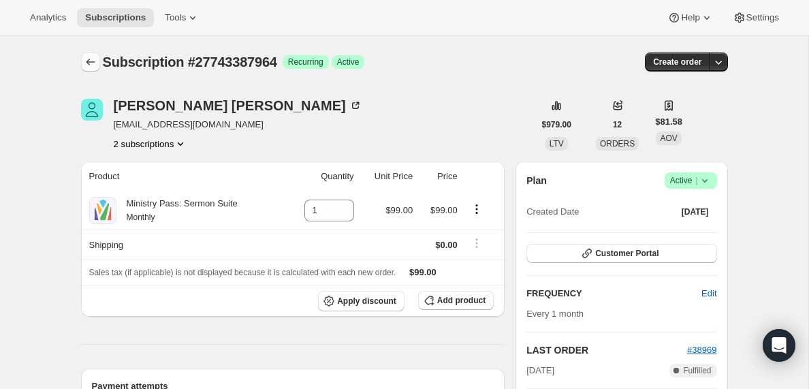
click at [87, 59] on icon "Subscriptions" at bounding box center [91, 62] width 14 height 14
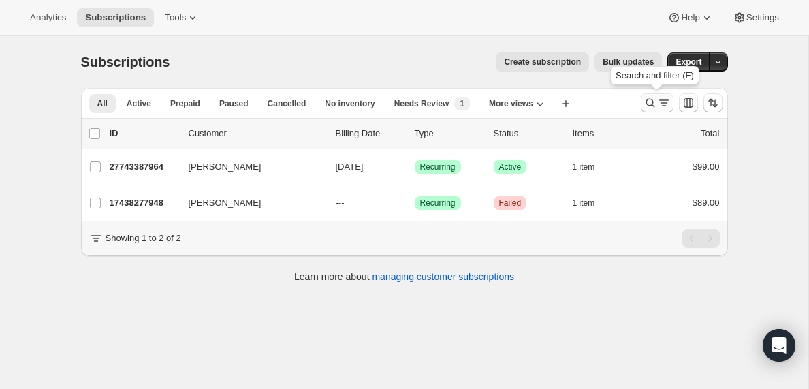
click at [657, 102] on icon "Search and filter results" at bounding box center [664, 103] width 14 height 14
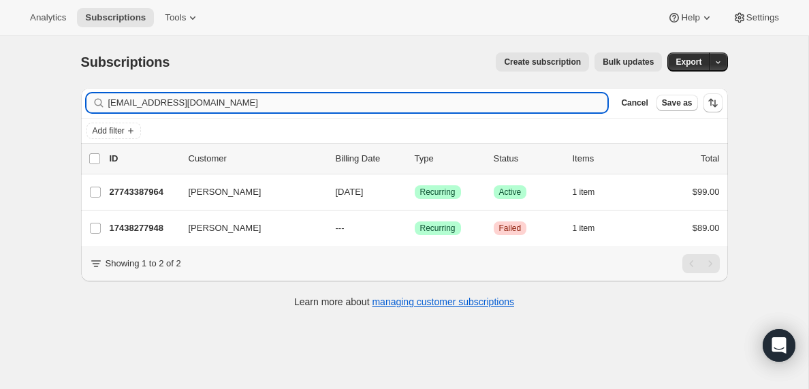
click at [184, 104] on input "mo@mwchurch.com" at bounding box center [358, 102] width 500 height 19
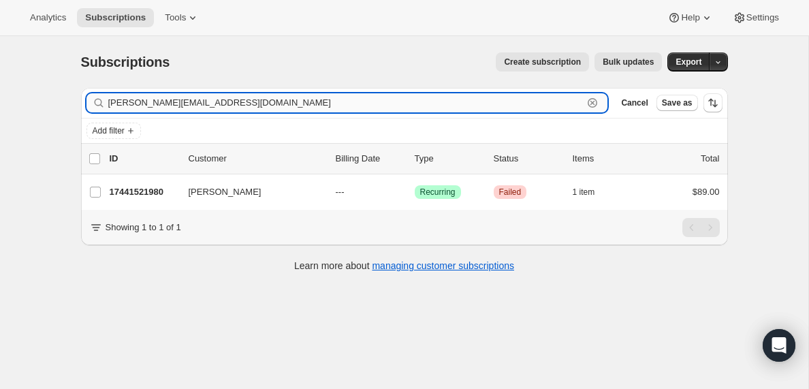
click at [217, 102] on input "brad@grandfamily.net" at bounding box center [345, 102] width 475 height 19
paste input "xariascott@gmail.com"
click at [210, 106] on input "xariascott@gmail.com" at bounding box center [345, 102] width 475 height 19
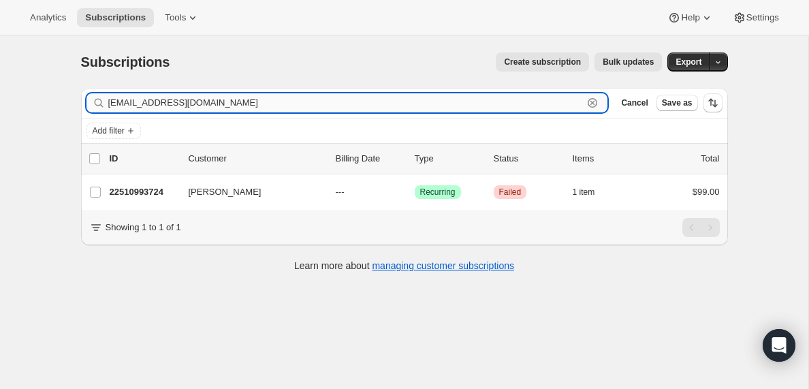
click at [210, 106] on input "xariascott@gmail.com" at bounding box center [345, 102] width 475 height 19
paste input "regiv05@yahoo"
click at [190, 106] on input "regiv05@yahoo.com" at bounding box center [345, 102] width 475 height 19
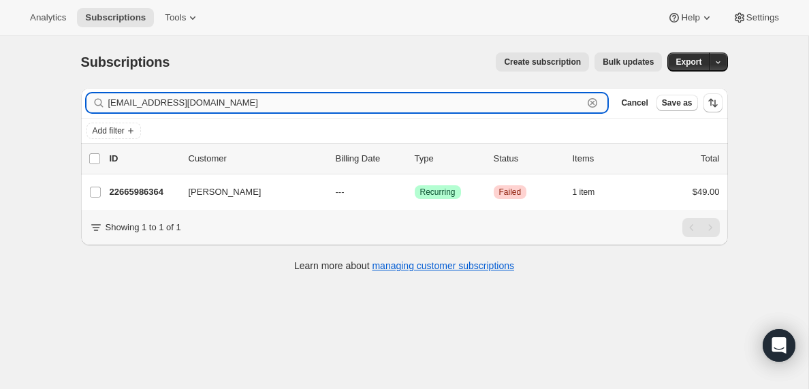
click at [190, 106] on input "regiv05@yahoo.com" at bounding box center [345, 102] width 475 height 19
paste input "chris.emery5@icloud"
click at [187, 102] on input "chris.emery5@icloud.com" at bounding box center [345, 102] width 475 height 19
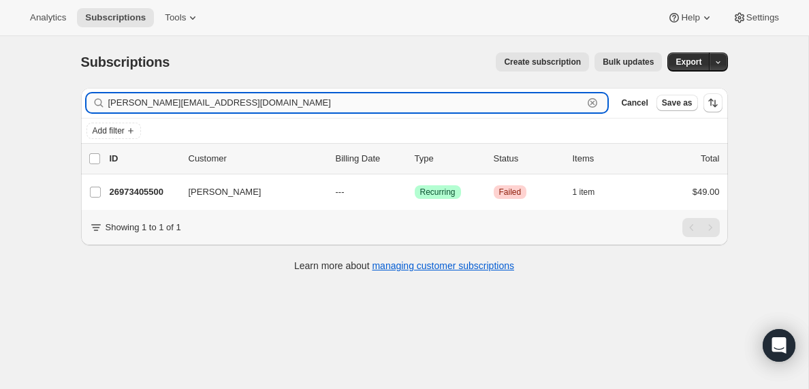
click at [187, 102] on input "chris.emery5@icloud.com" at bounding box center [345, 102] width 475 height 19
paste input "b.clinkscale"
click at [249, 101] on input "b.clinkscale@icloud.com" at bounding box center [345, 102] width 475 height 19
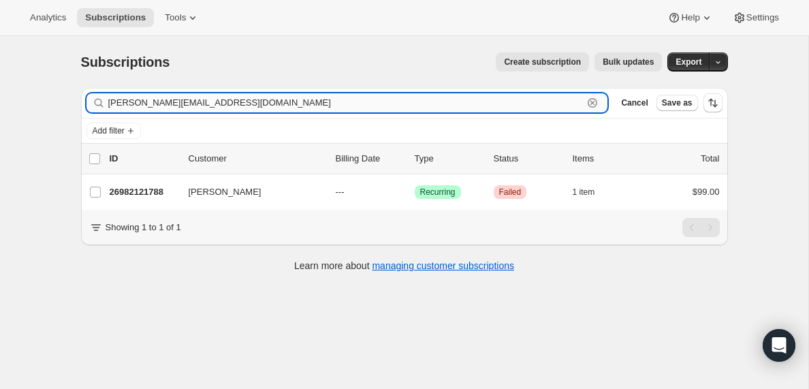
paste input "godshousehd@gmail"
click at [183, 95] on input "godshousehd@gmail.com" at bounding box center [345, 102] width 475 height 19
paste input "charlesaw1@yahoo"
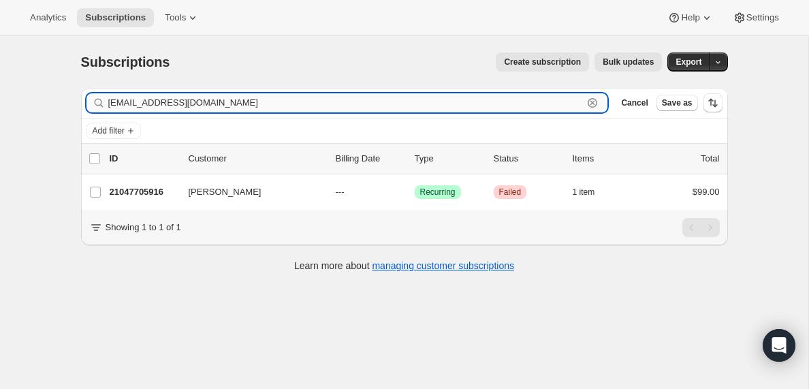
type input "charlesaw1@yahoo.com"
